Goal: Transaction & Acquisition: Purchase product/service

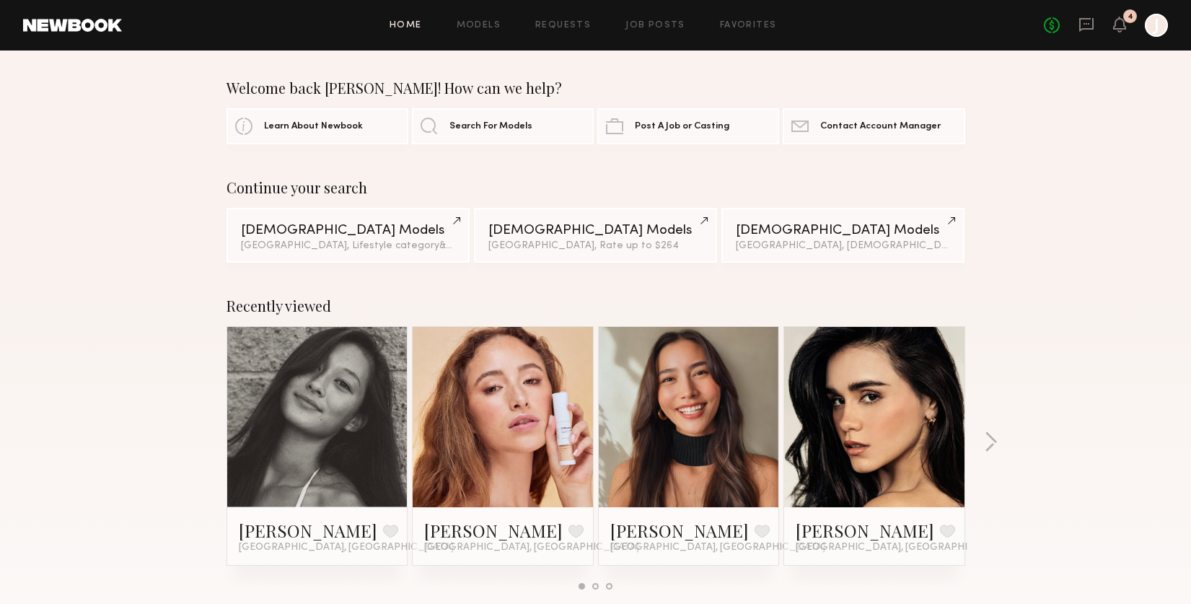
click at [1128, 26] on div "No fees up to $5,000 4 J" at bounding box center [1105, 25] width 124 height 23
click at [1123, 27] on icon at bounding box center [1119, 24] width 12 height 10
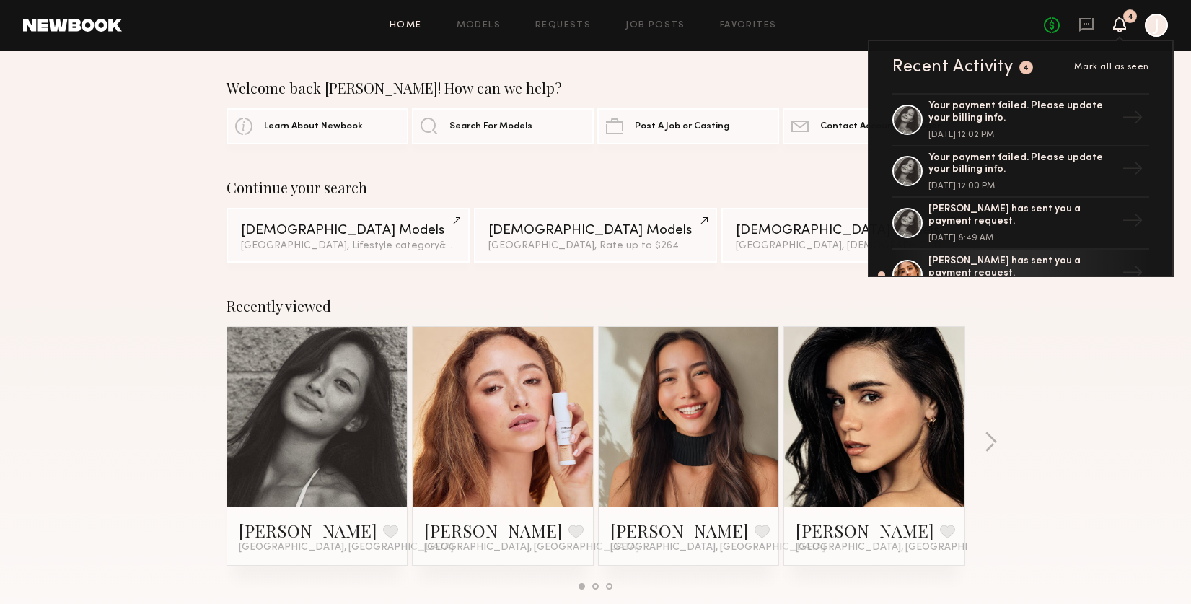
click at [1060, 118] on div "Your payment failed. Please update your billing info." at bounding box center [1021, 112] width 187 height 25
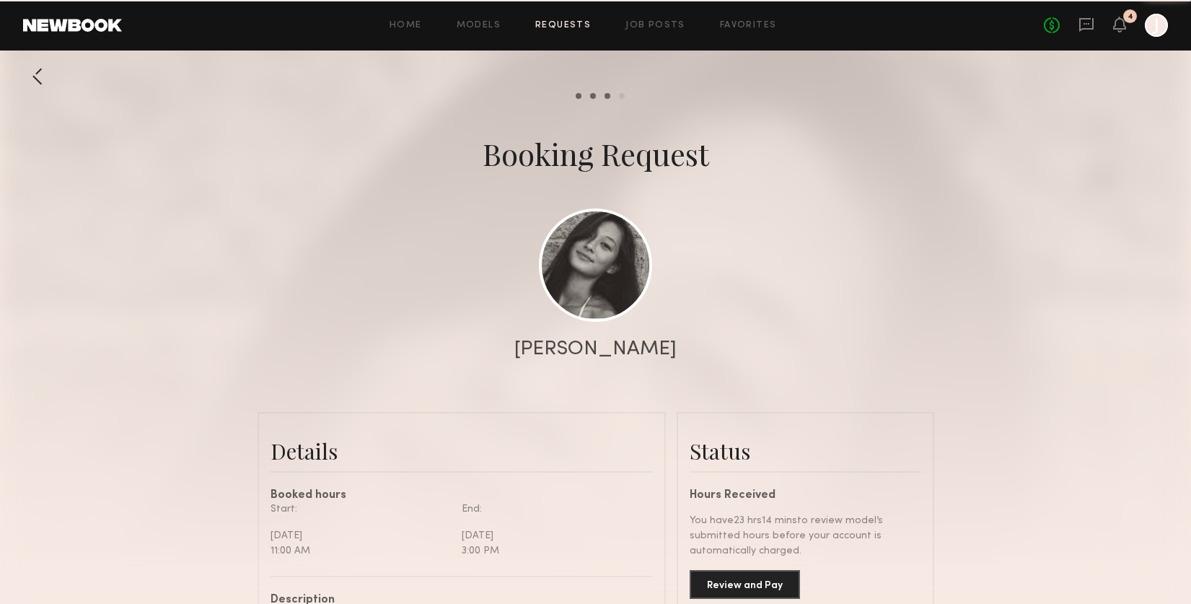
scroll to position [1566, 0]
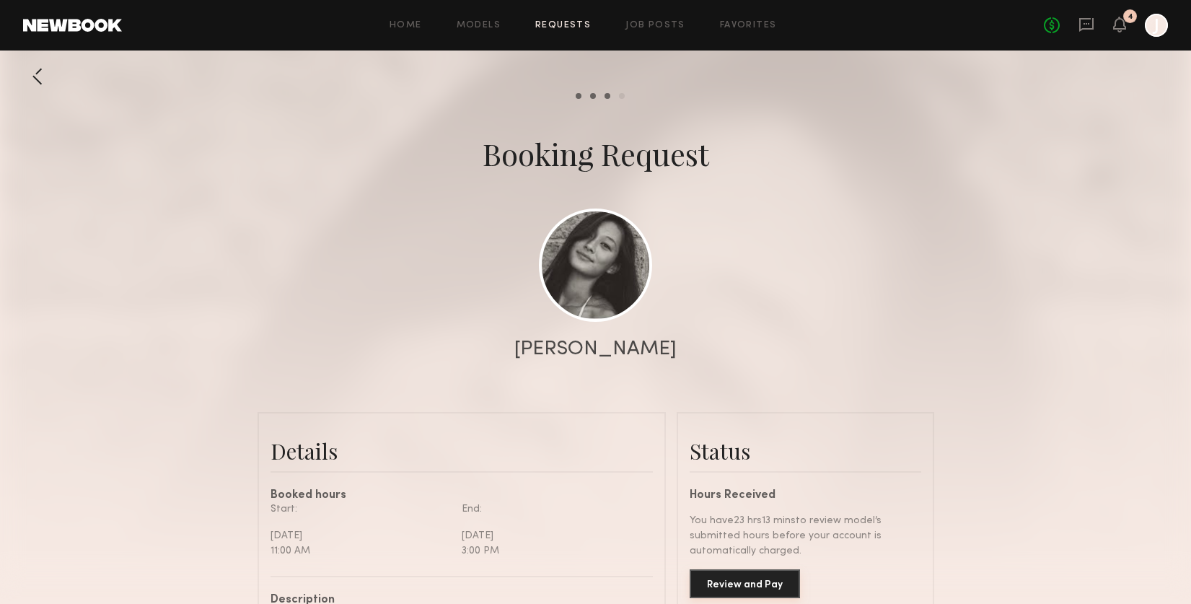
click at [766, 582] on button "Review and Pay" at bounding box center [744, 583] width 110 height 29
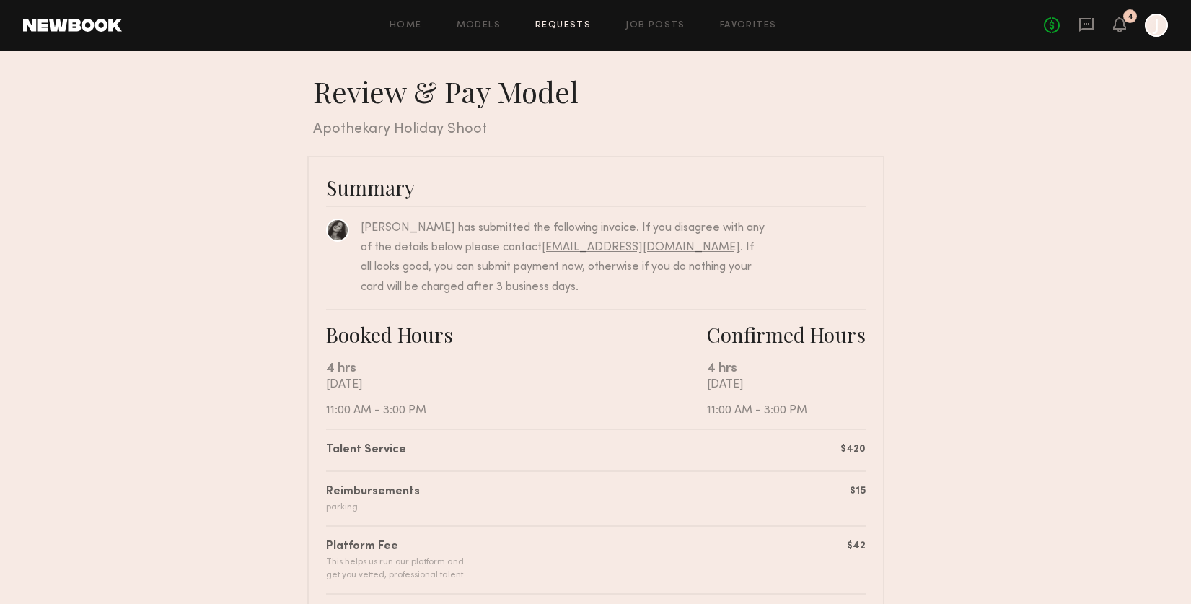
click at [708, 209] on div "[PERSON_NAME] has submitted the following invoice. If you disagree with any of …" at bounding box center [595, 252] width 539 height 92
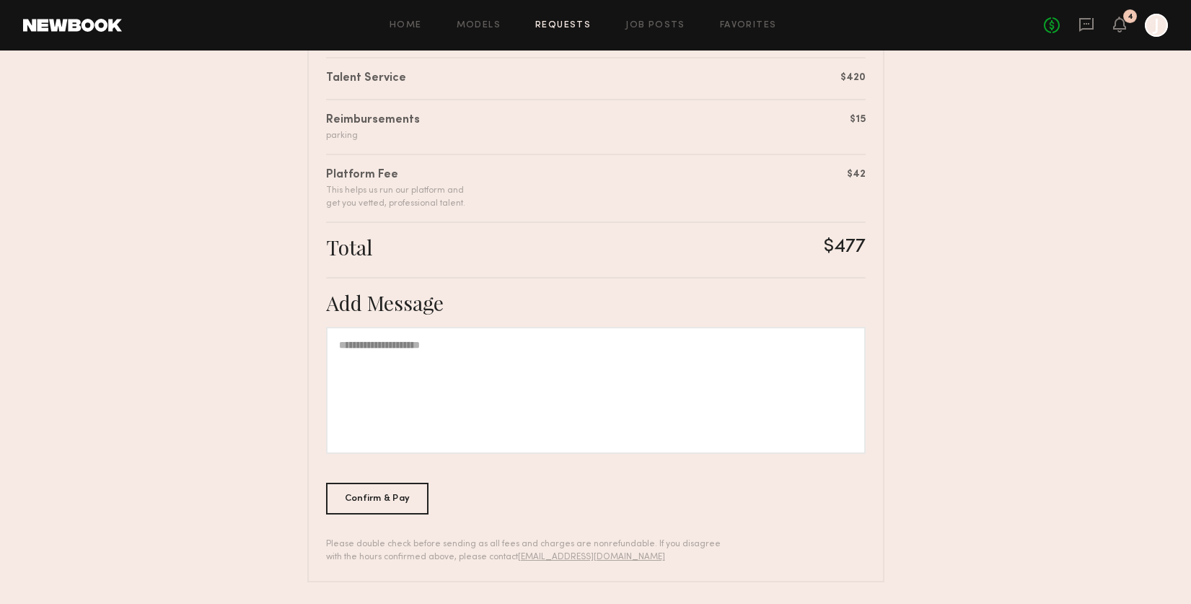
scroll to position [373, 0]
click at [395, 503] on div "Confirm & Pay" at bounding box center [377, 497] width 103 height 32
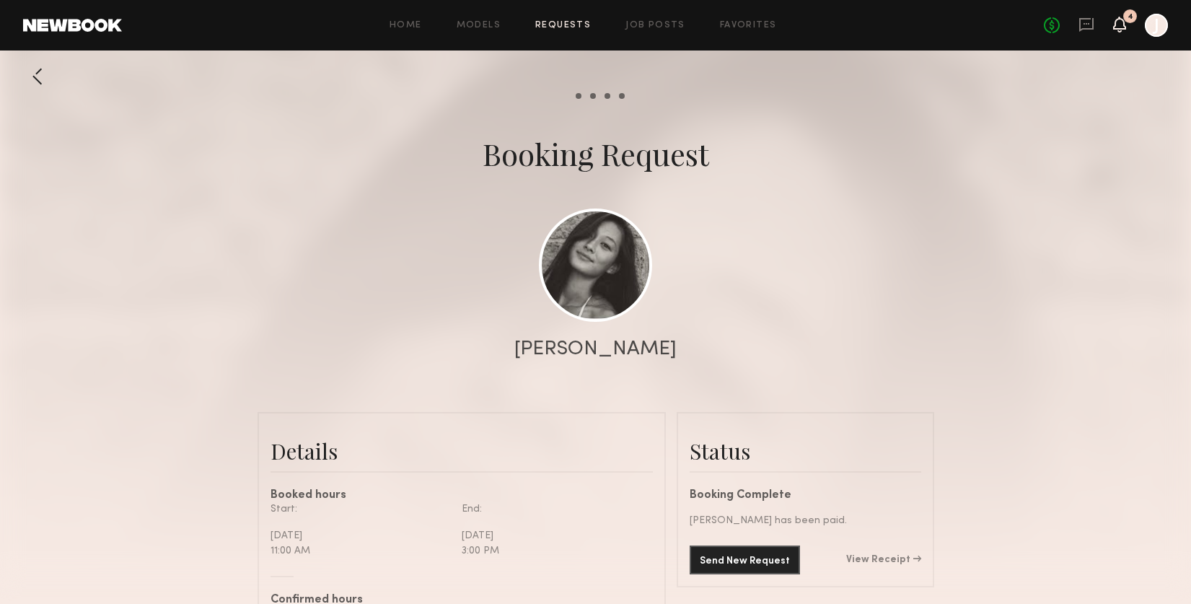
click at [1120, 25] on icon at bounding box center [1119, 24] width 12 height 10
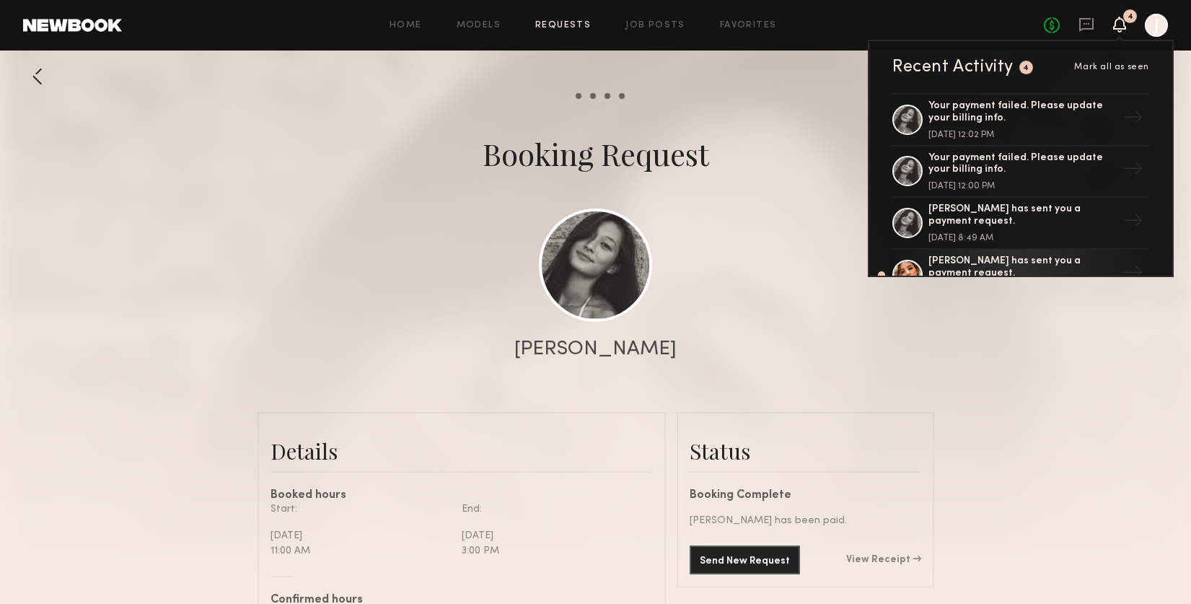
click at [996, 260] on div "[PERSON_NAME] has sent you a payment request." at bounding box center [1021, 267] width 187 height 25
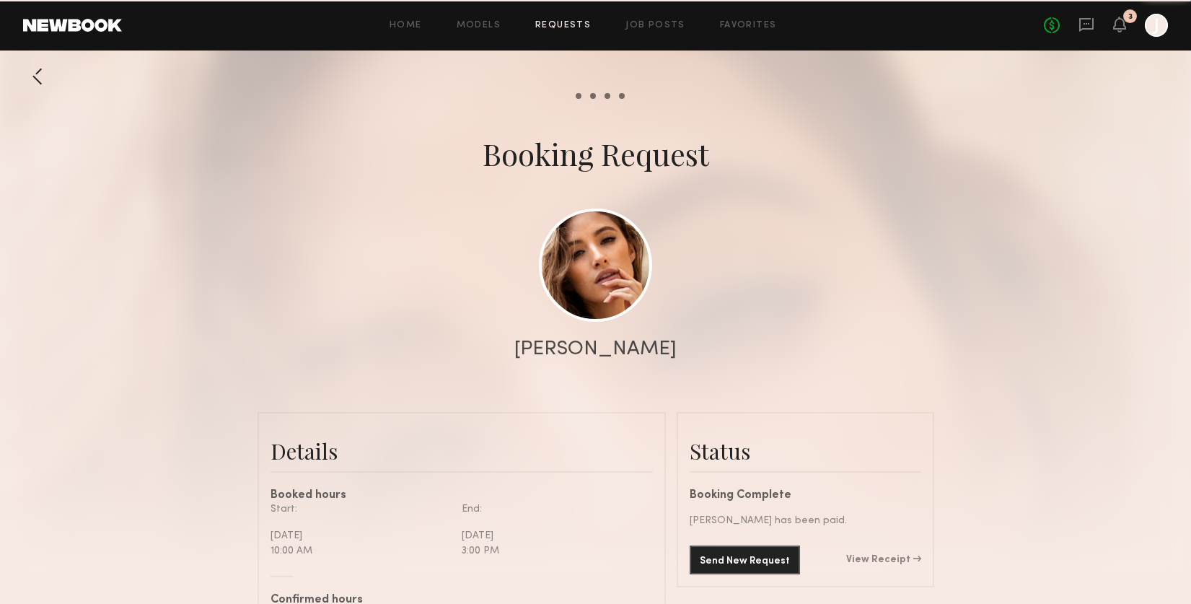
scroll to position [1606, 0]
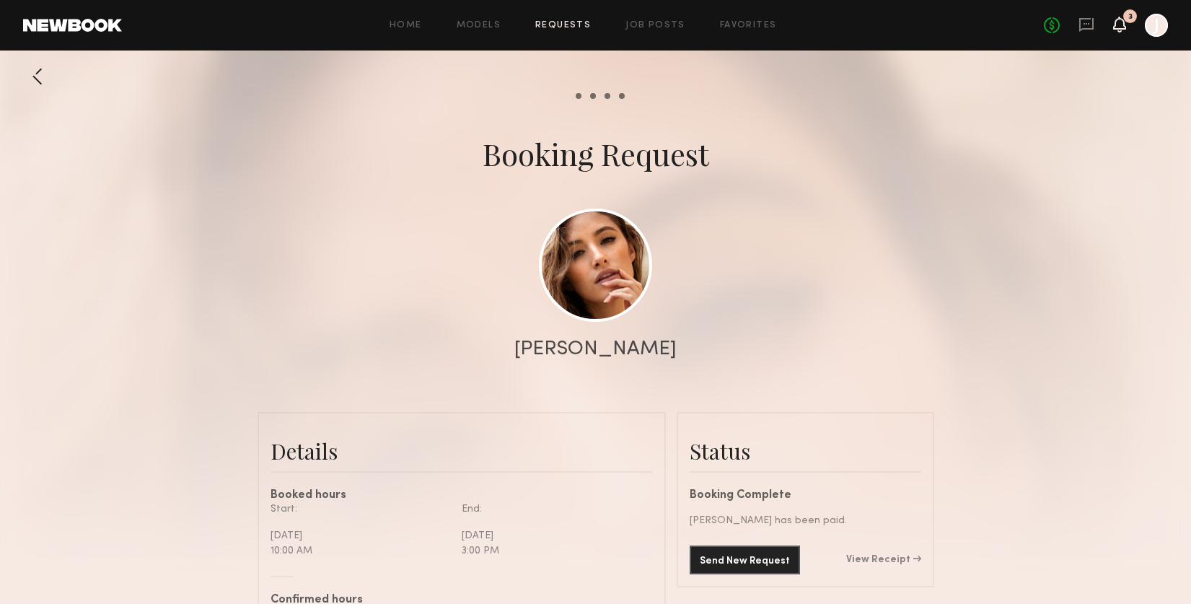
click at [1121, 26] on icon at bounding box center [1119, 24] width 12 height 10
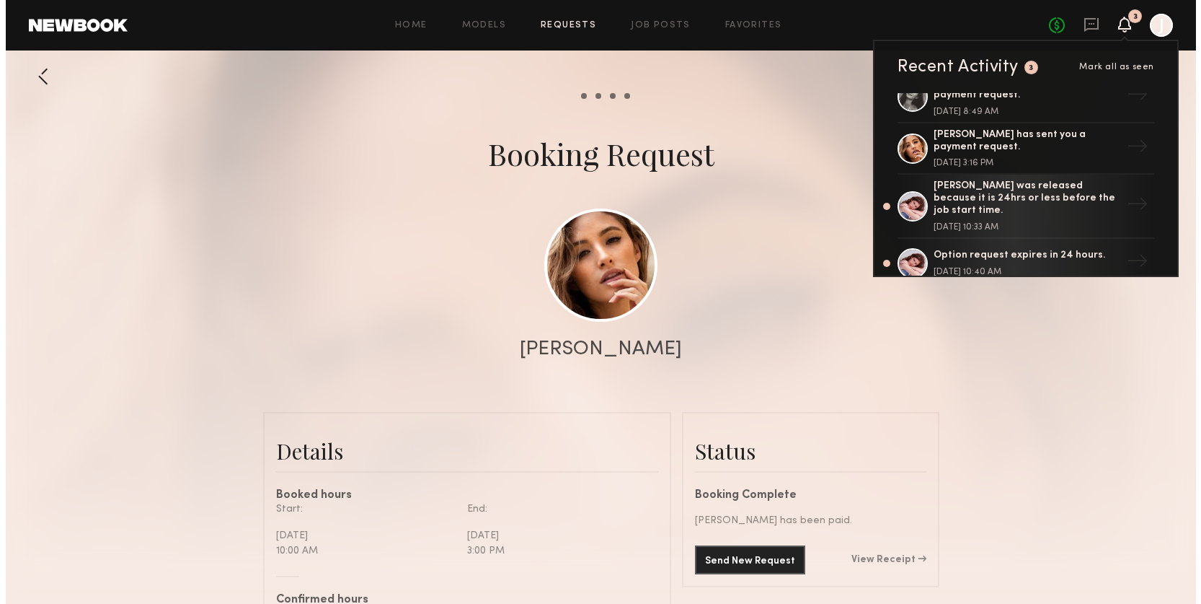
scroll to position [131, 0]
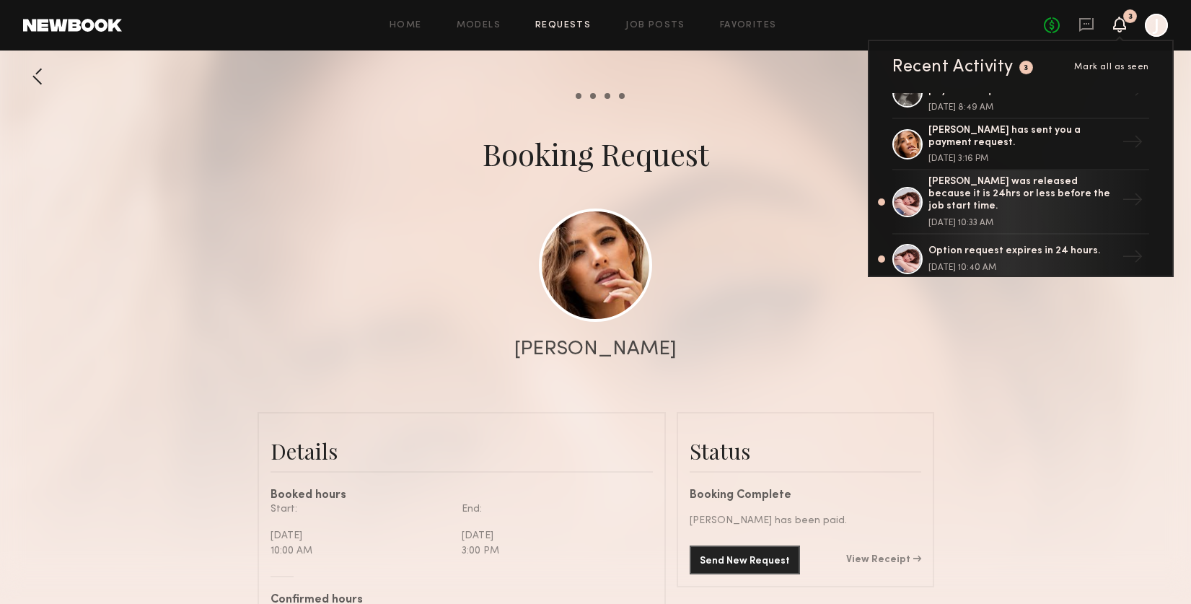
click at [798, 198] on div at bounding box center [595, 288] width 1191 height 577
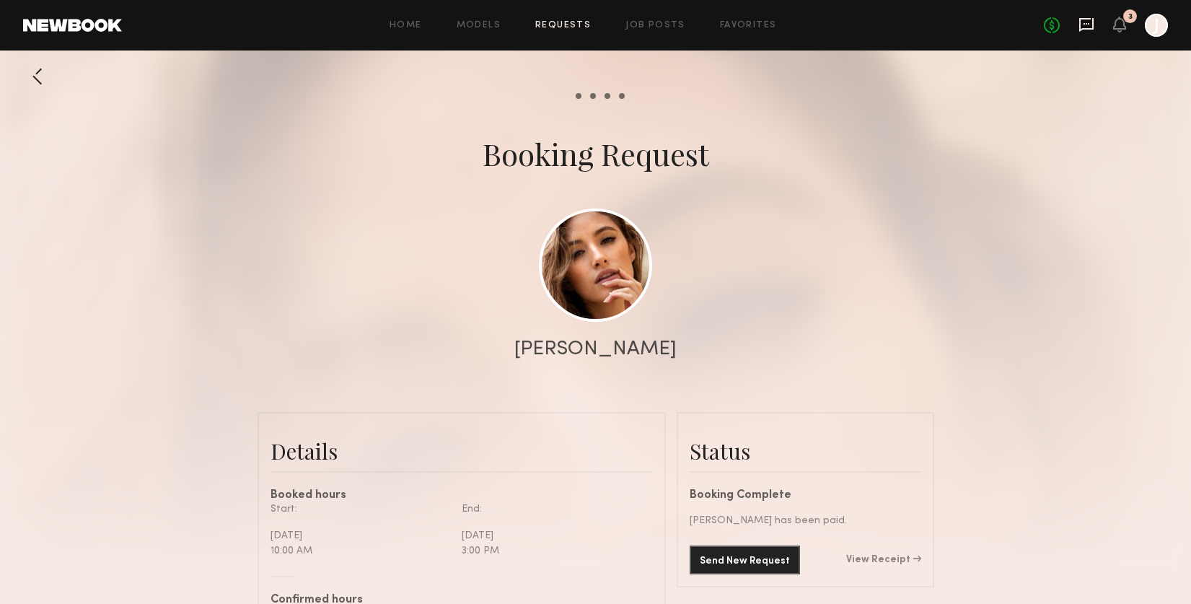
click at [1086, 26] on icon at bounding box center [1086, 25] width 16 height 16
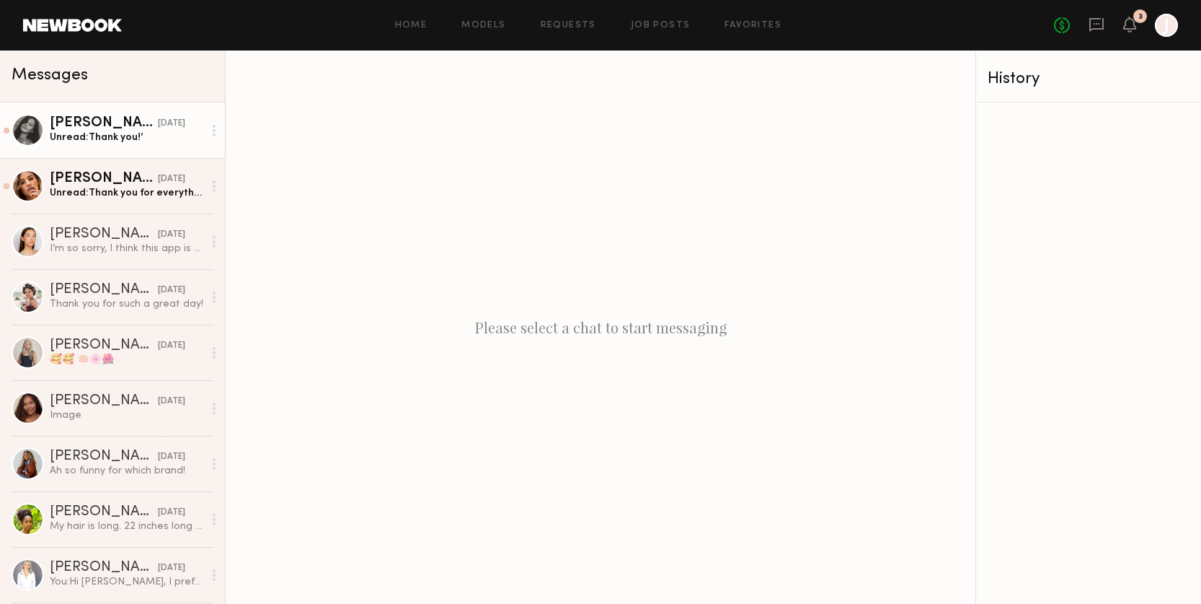
click at [132, 138] on div "Unread: Thank you!’" at bounding box center [127, 138] width 154 height 14
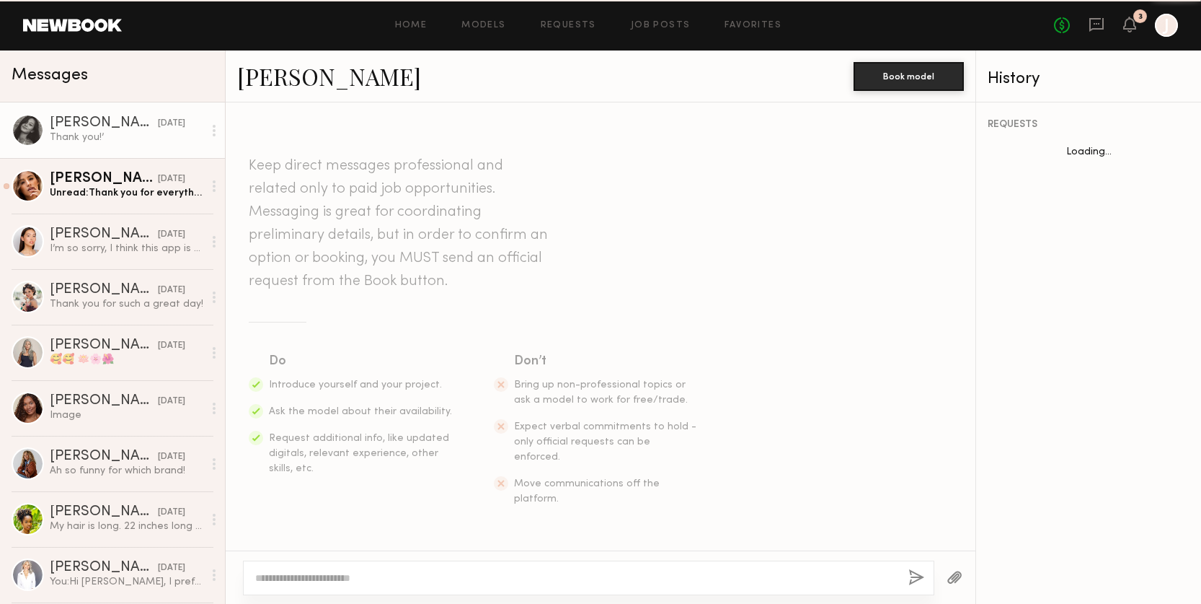
scroll to position [1037, 0]
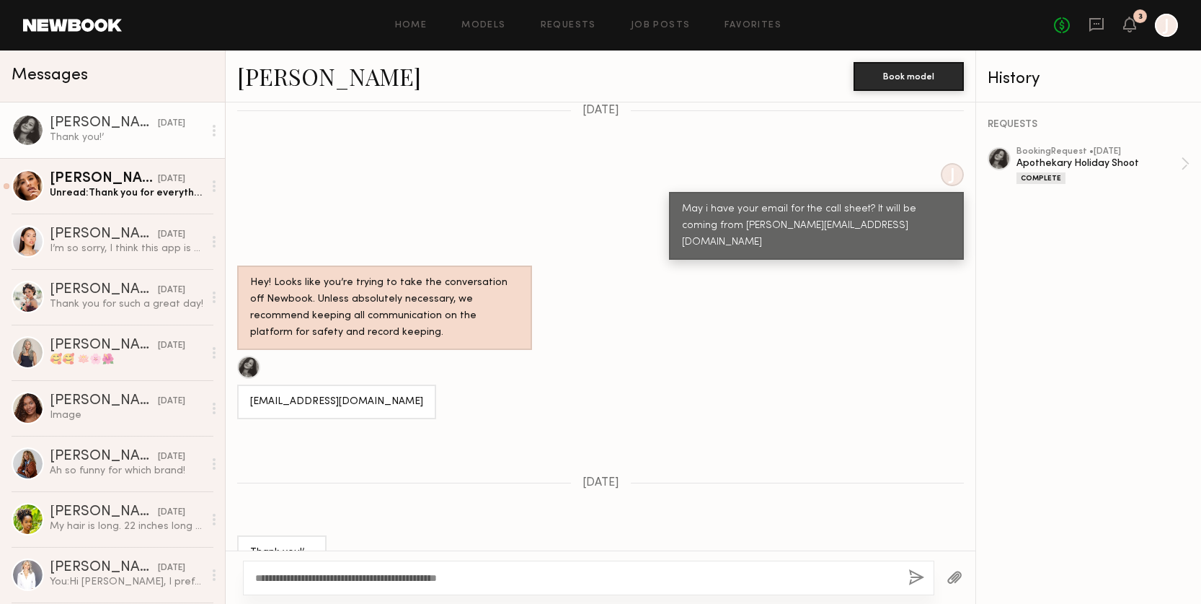
type textarea "**********"
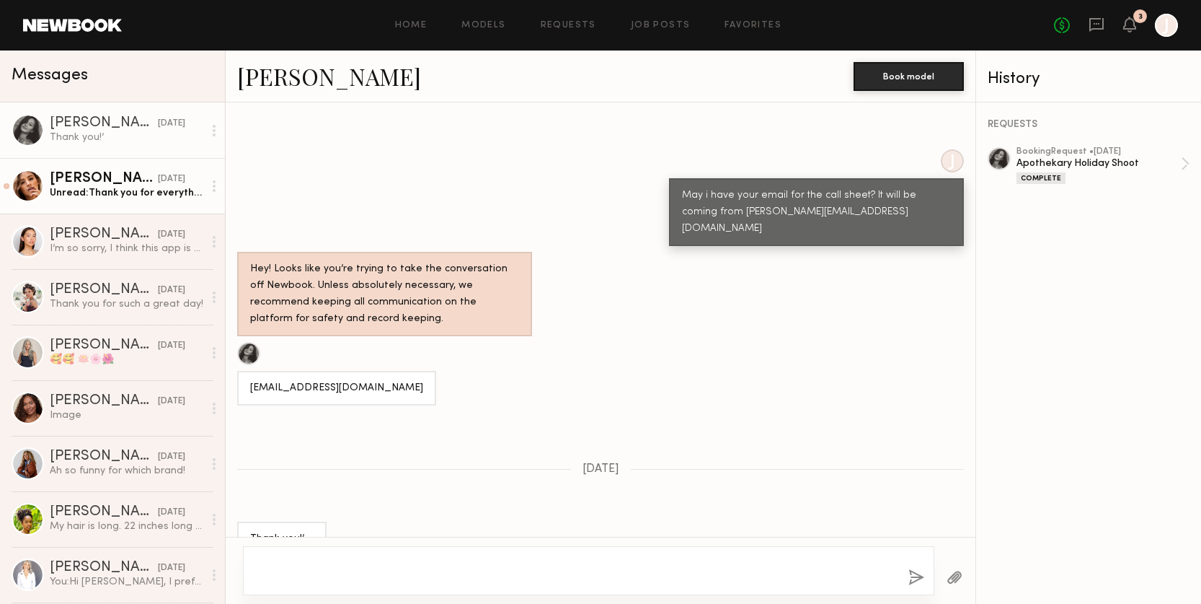
click at [158, 185] on div "[DATE]" at bounding box center [171, 179] width 27 height 14
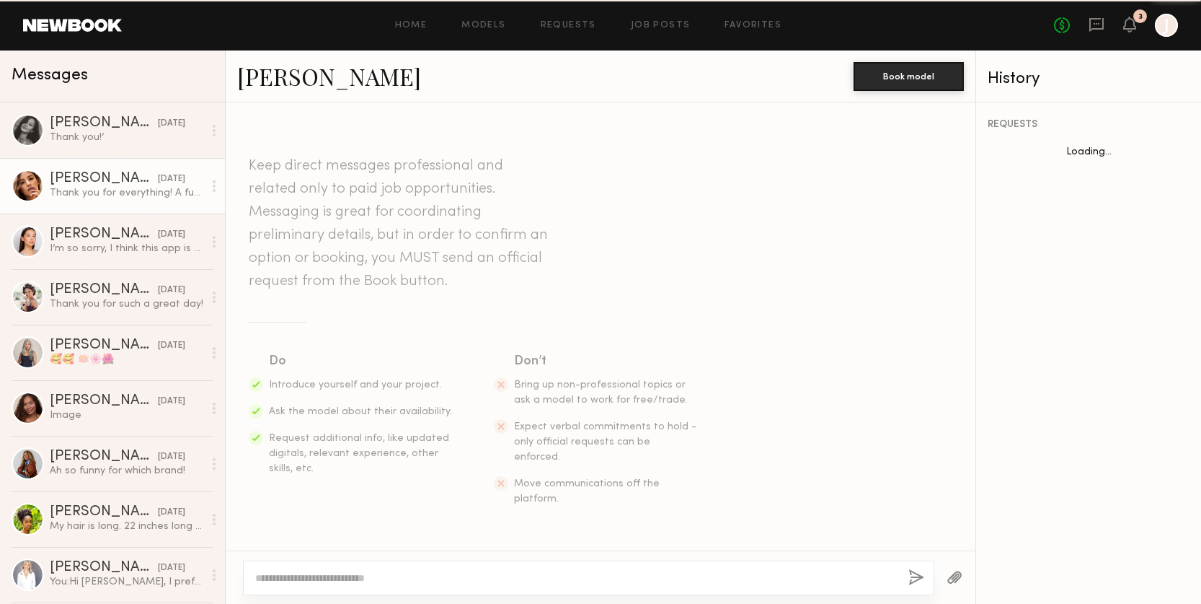
scroll to position [1094, 0]
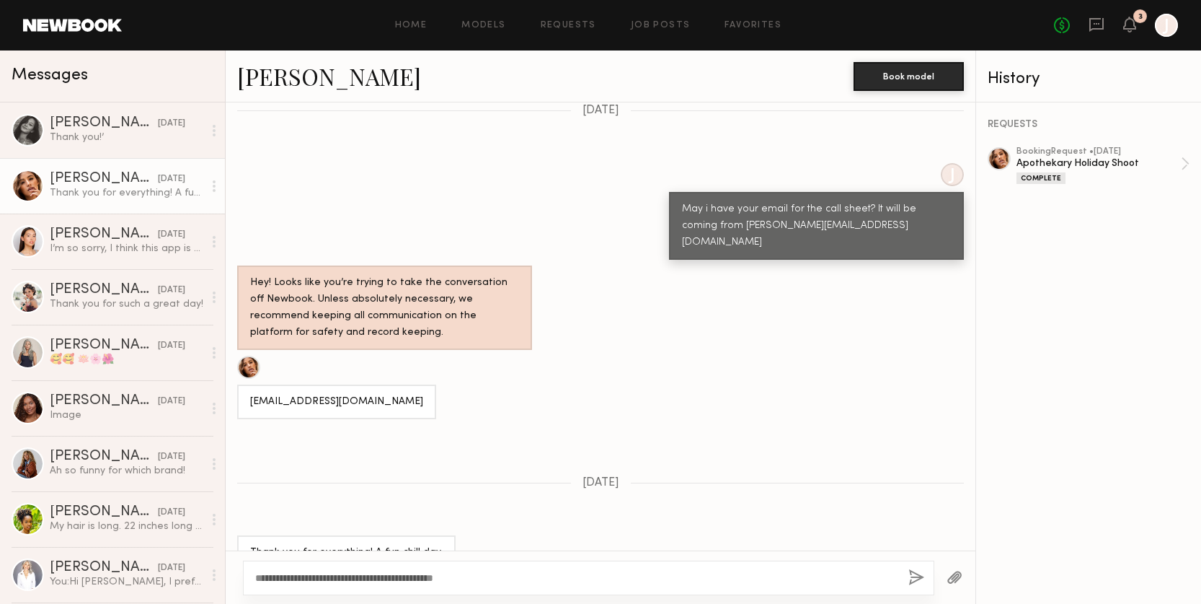
type textarea "**********"
click at [921, 572] on button "button" at bounding box center [917, 578] width 16 height 18
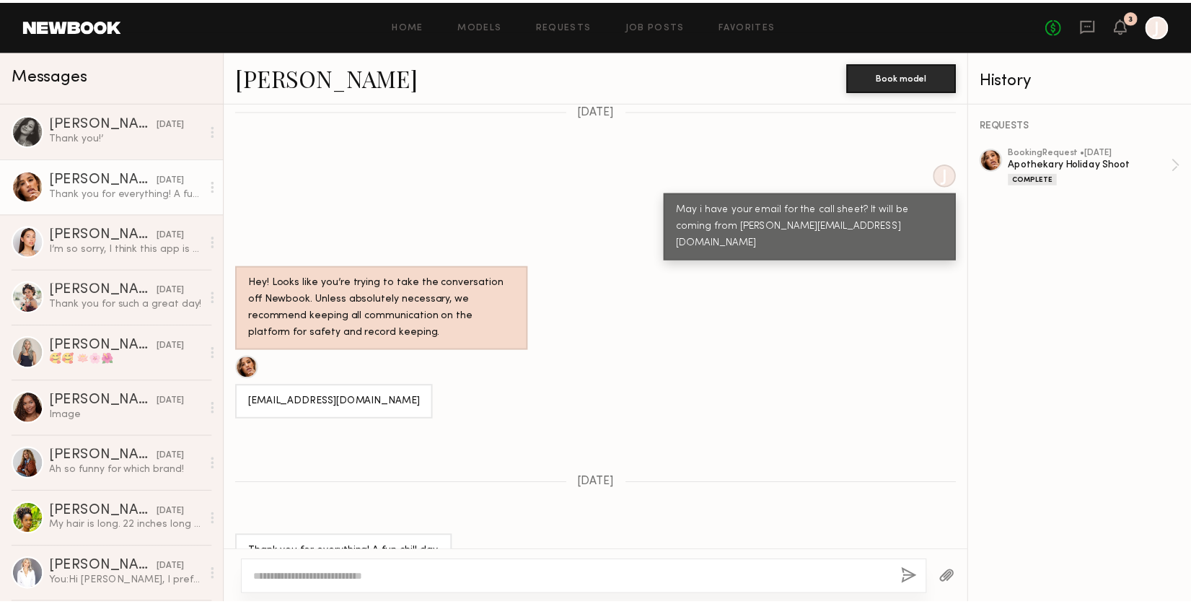
scroll to position [1354, 0]
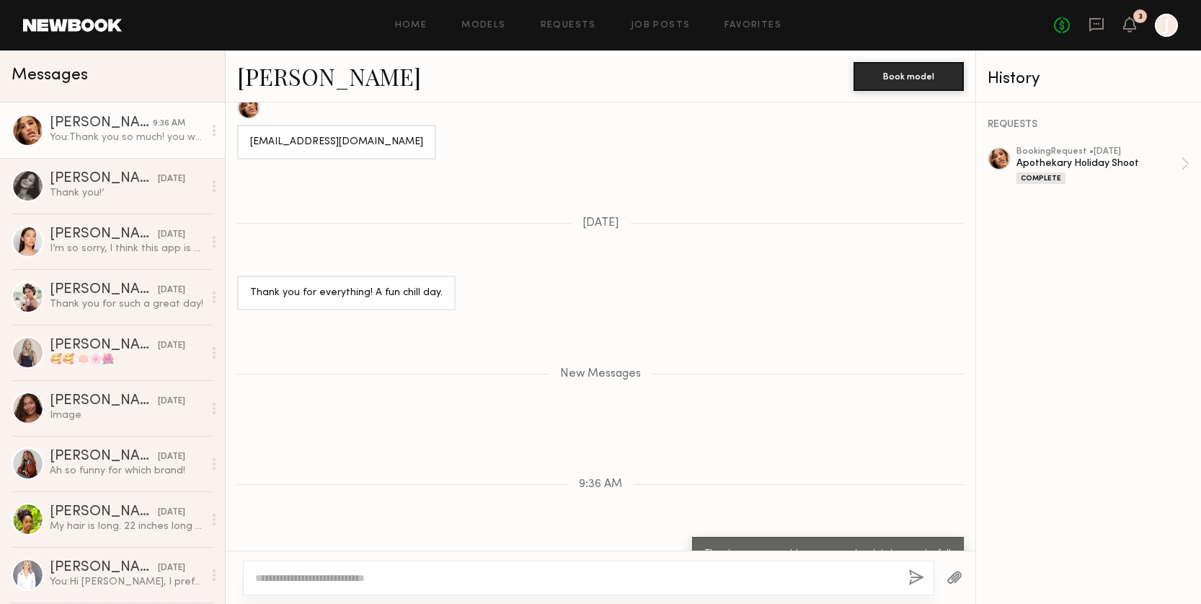
click at [1137, 24] on div "No fees up to $5,000 3 J" at bounding box center [1116, 25] width 124 height 23
click at [1122, 24] on div "No fees up to $5,000 3 J" at bounding box center [1116, 25] width 124 height 23
click at [1134, 26] on icon at bounding box center [1130, 24] width 12 height 10
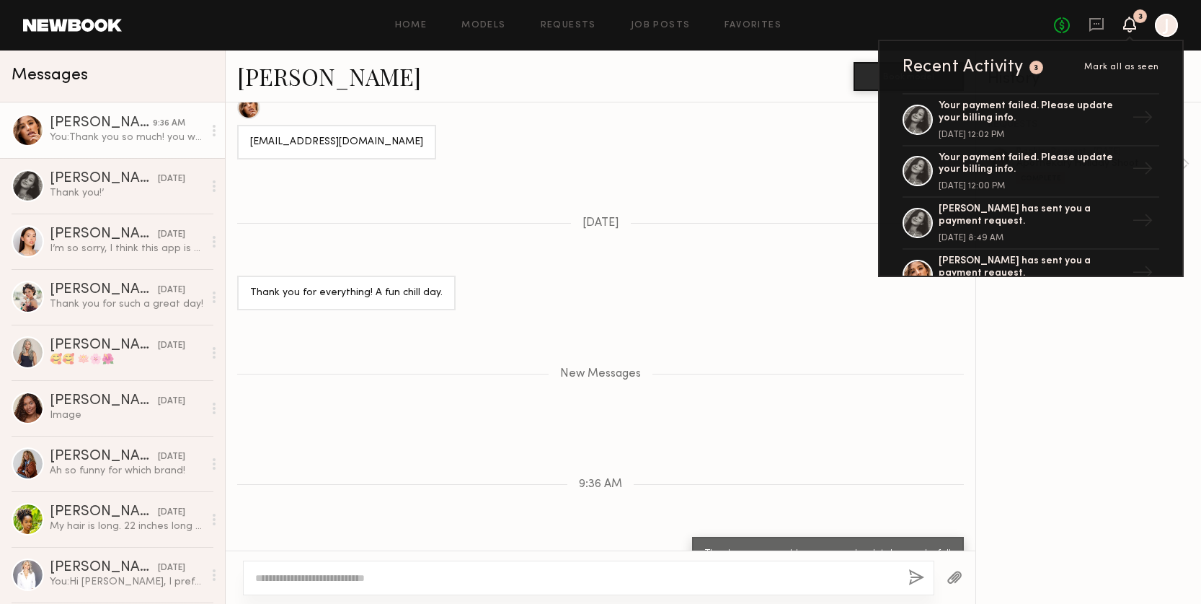
click at [1122, 69] on span "Mark all as seen" at bounding box center [1122, 67] width 75 height 9
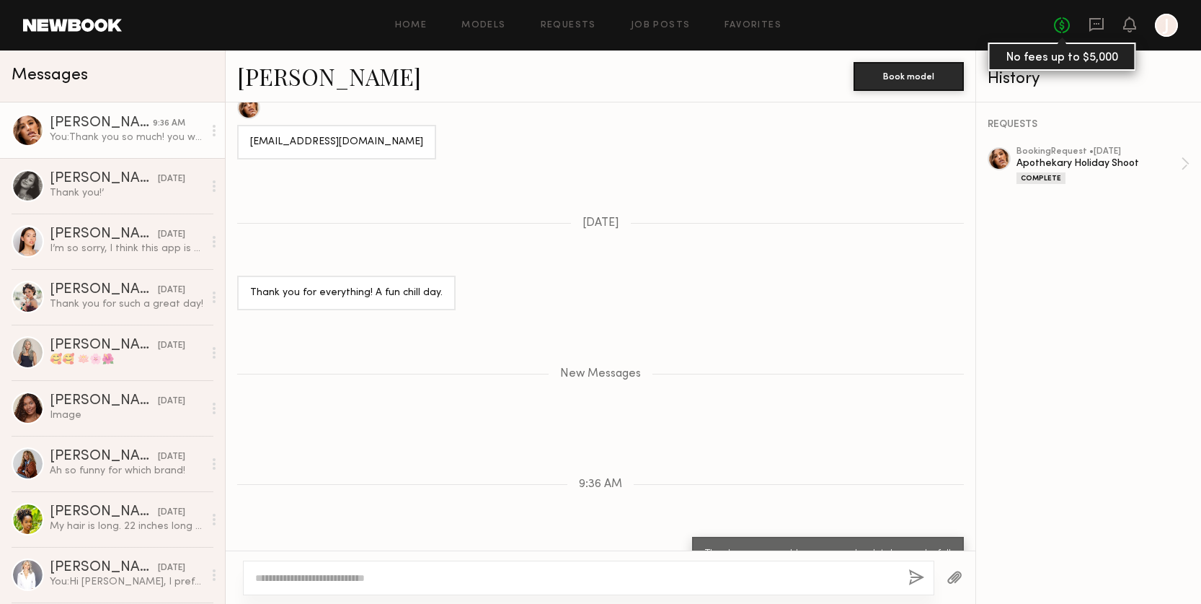
click at [1064, 29] on link "No fees up to $5,000" at bounding box center [1062, 25] width 16 height 16
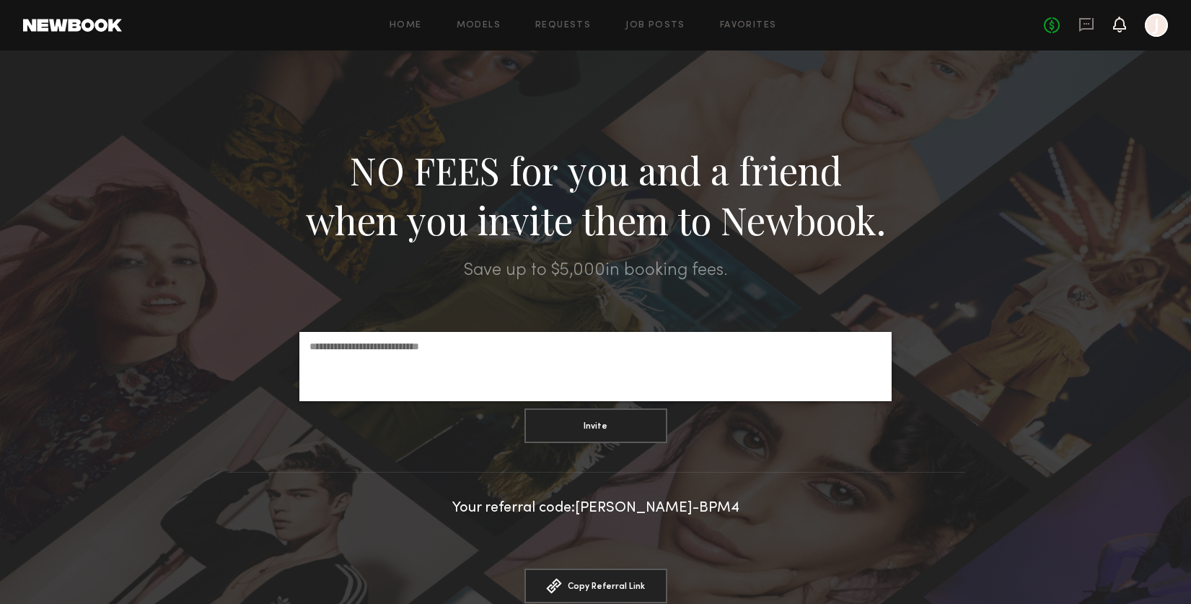
click at [1125, 32] on icon at bounding box center [1119, 25] width 13 height 16
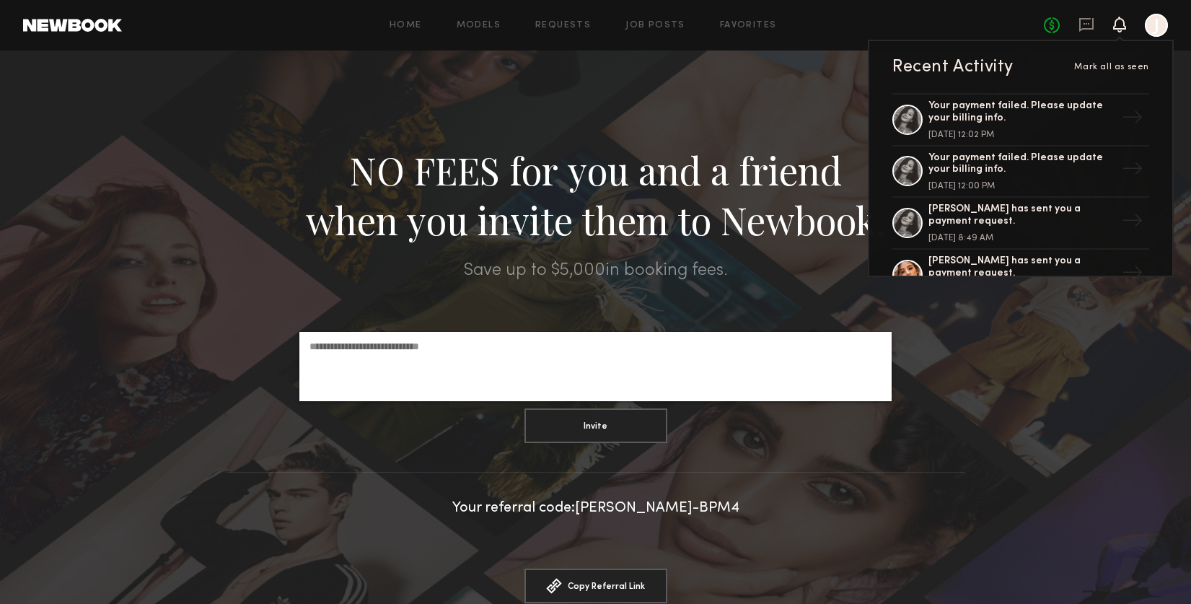
click at [1159, 30] on div at bounding box center [1155, 25] width 23 height 23
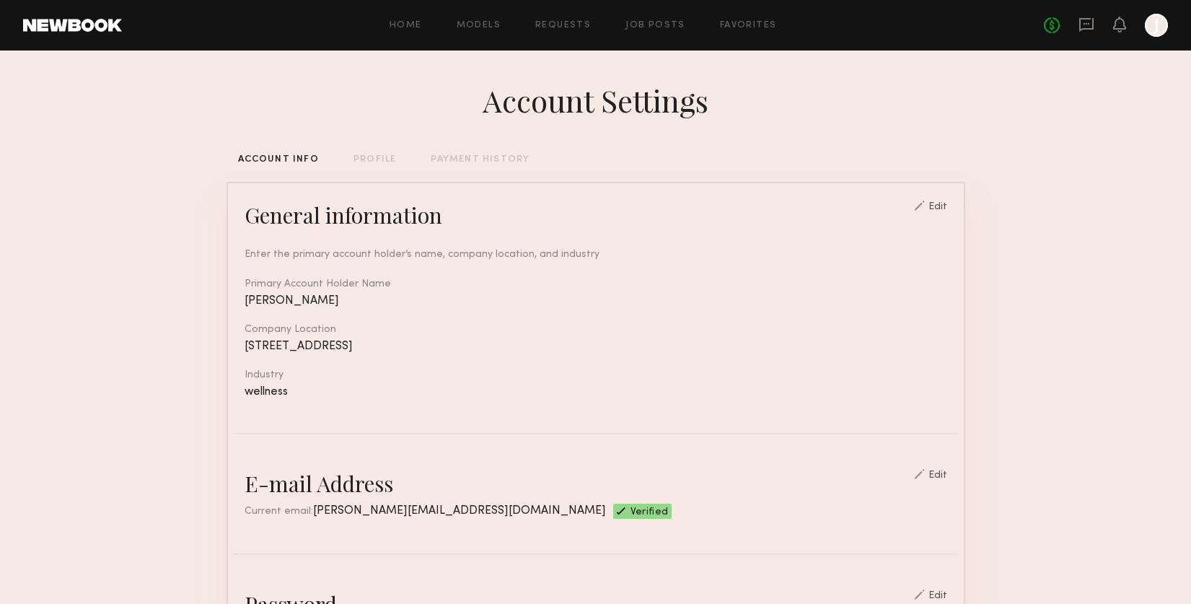
click at [475, 162] on div "PAYMENT HISTORY" at bounding box center [480, 159] width 99 height 9
